Goal: Task Accomplishment & Management: Manage account settings

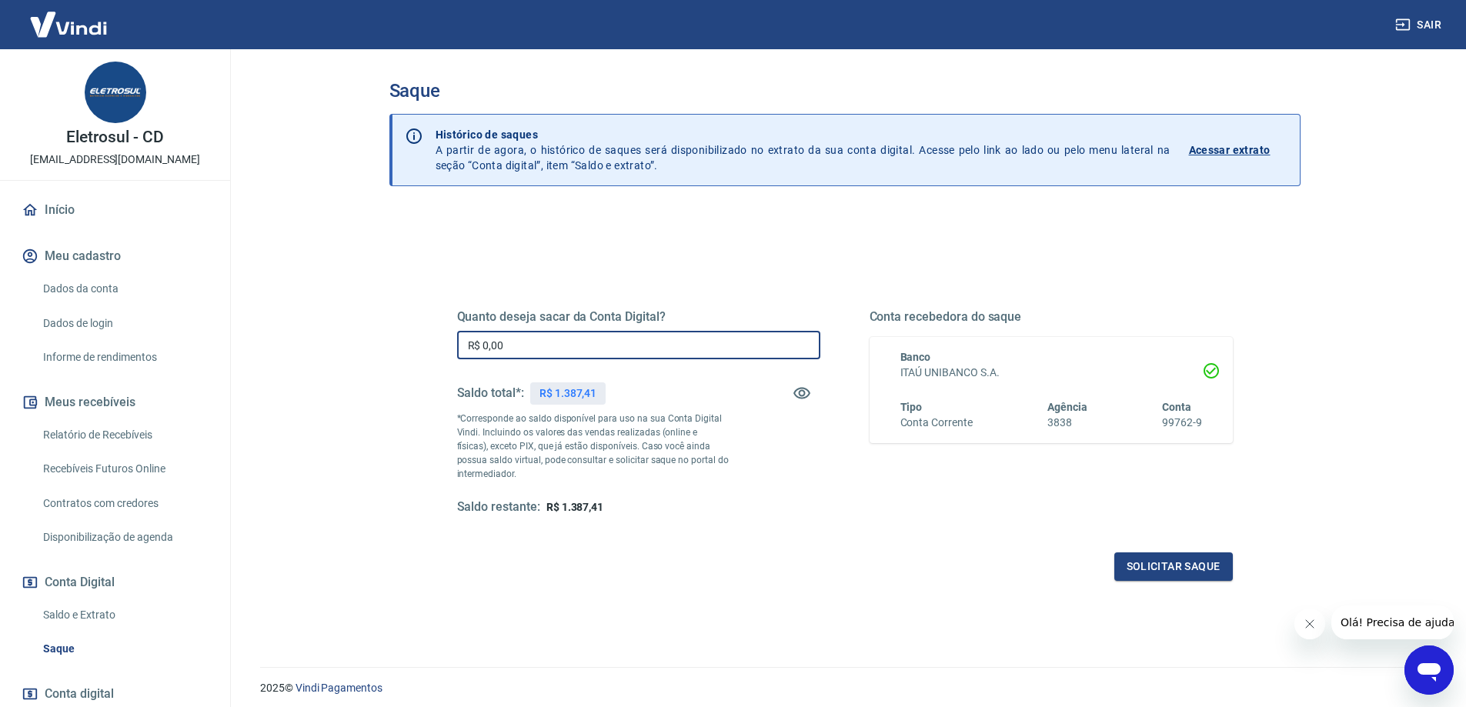
drag, startPoint x: 445, startPoint y: 331, endPoint x: 802, endPoint y: 339, distance: 357.2
click at [296, 311] on main "Saque Histórico de saques A partir de agora, o histórico de saques será disponi…" at bounding box center [844, 378] width 1243 height 658
type input "R$ 1.387,41"
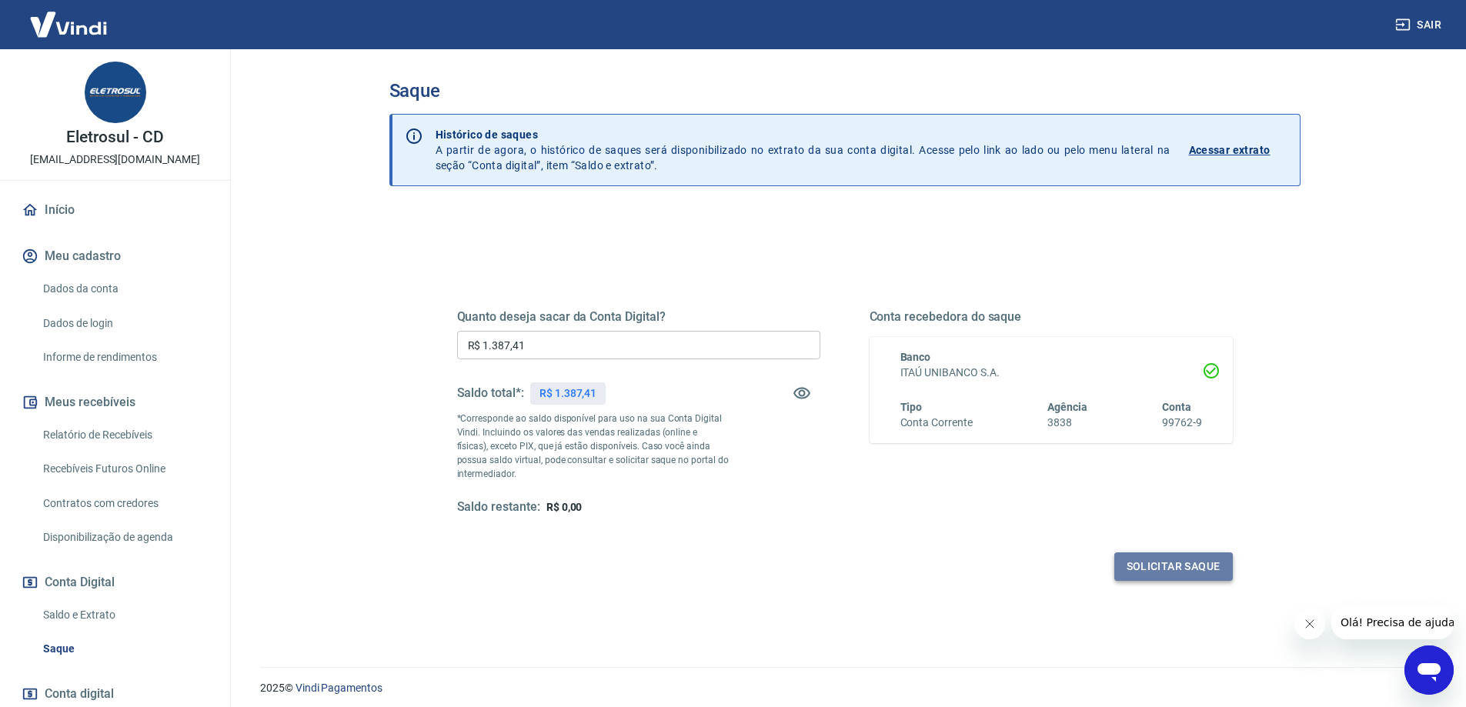
click at [1174, 560] on button "Solicitar saque" at bounding box center [1173, 567] width 119 height 28
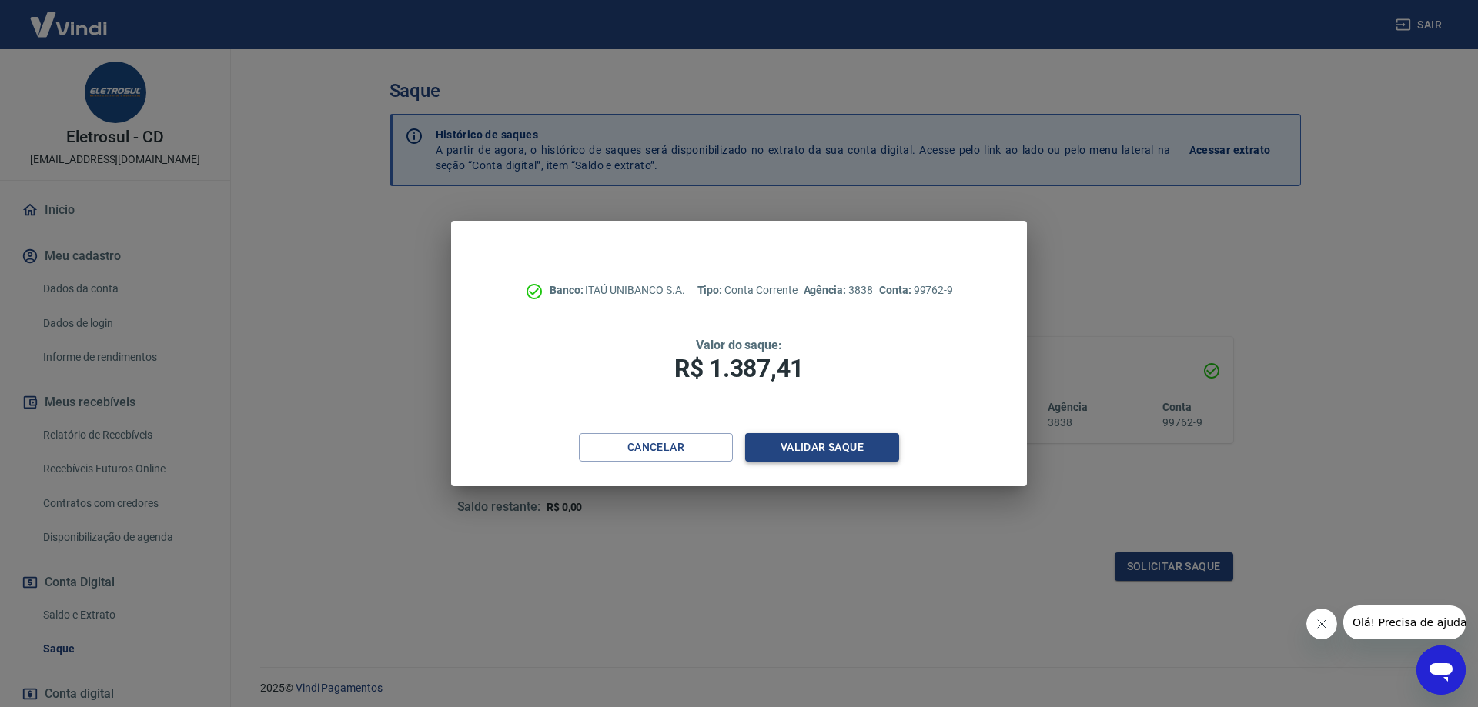
click at [835, 442] on button "Validar saque" at bounding box center [822, 447] width 154 height 28
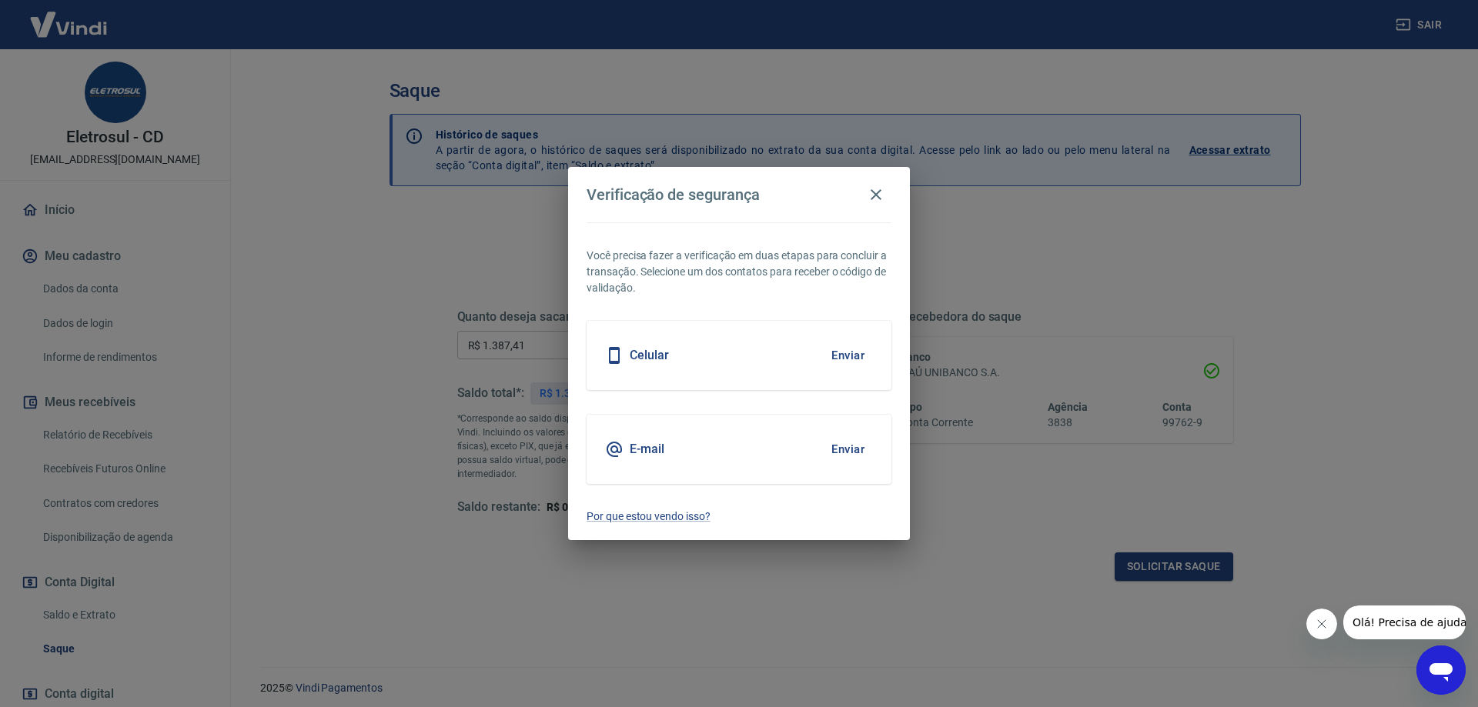
click at [856, 446] on button "Enviar" at bounding box center [848, 449] width 50 height 32
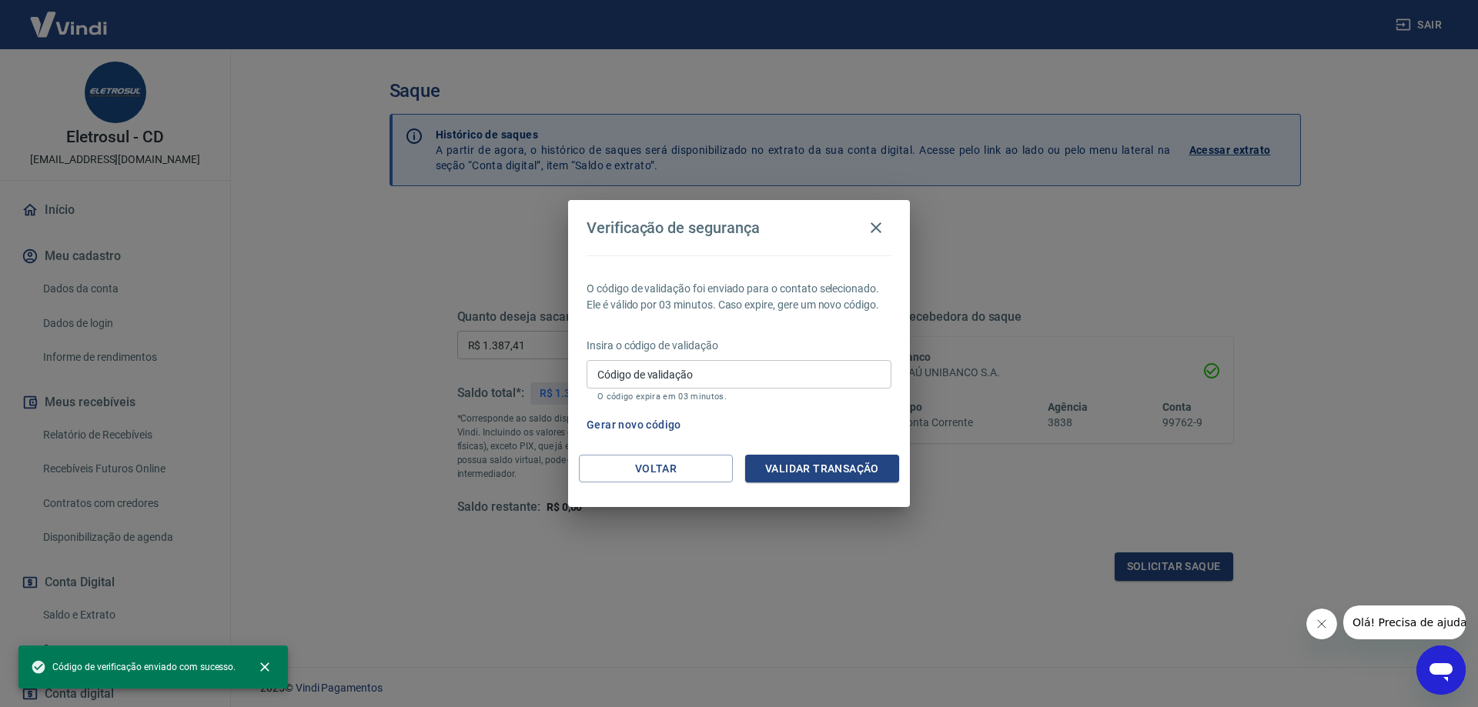
click at [688, 382] on input "Código de validação" at bounding box center [738, 374] width 305 height 28
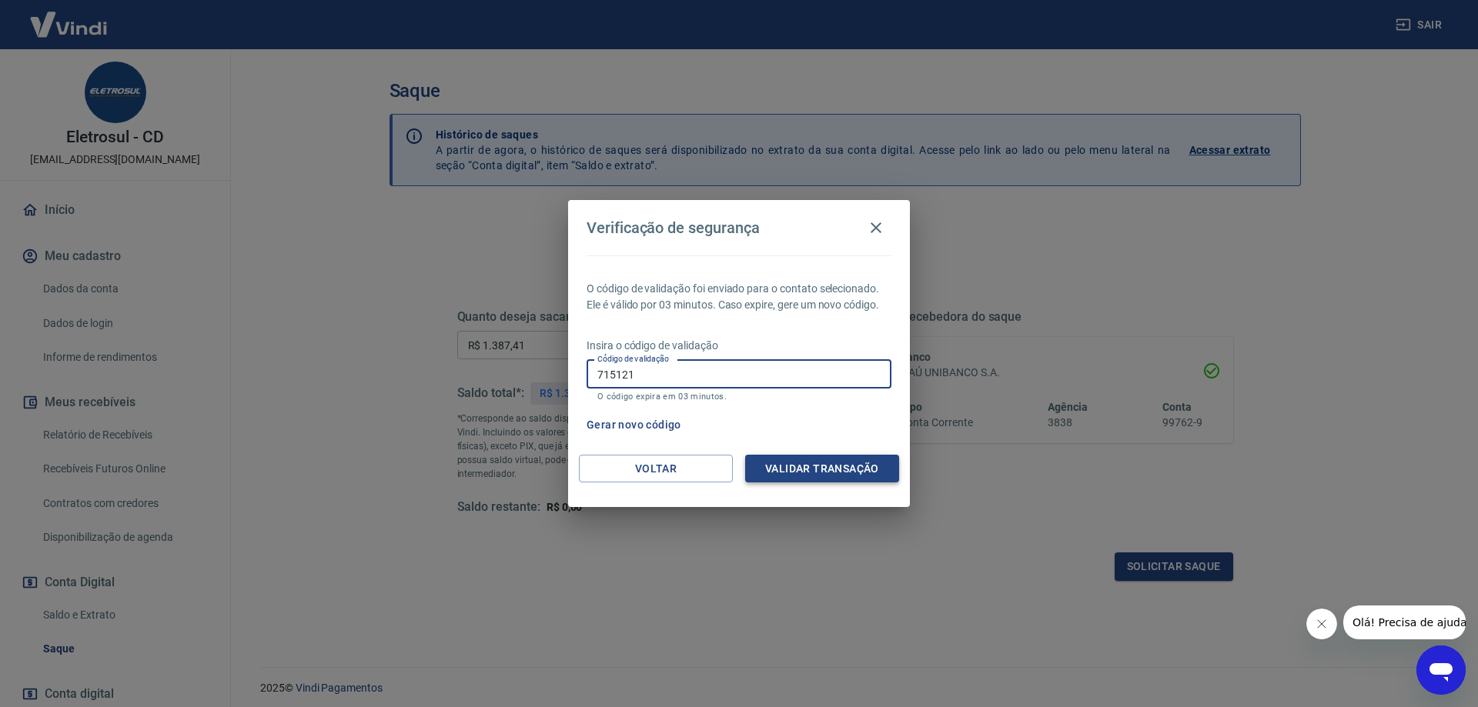
type input "715121"
click at [859, 458] on button "Validar transação" at bounding box center [822, 469] width 154 height 28
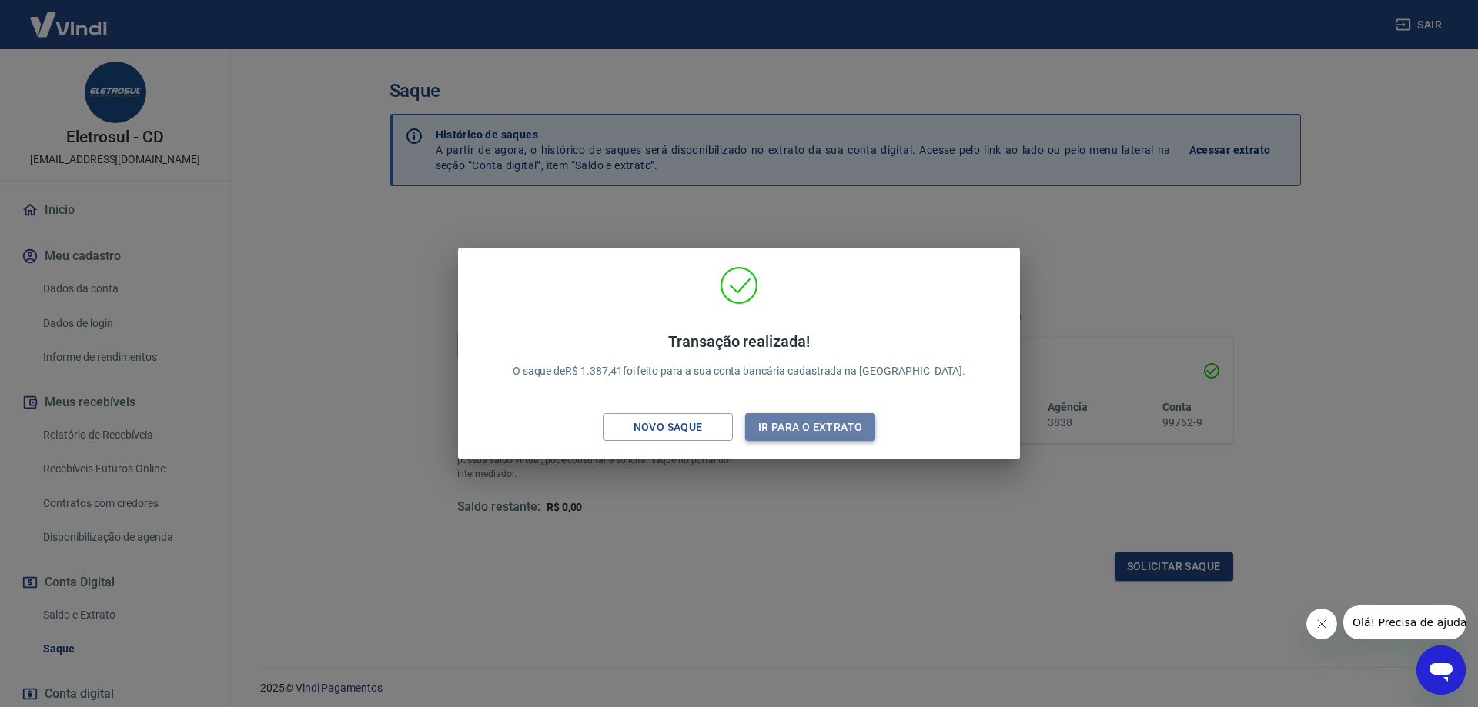
click at [818, 423] on button "Ir para o extrato" at bounding box center [810, 427] width 130 height 28
